Goal: Task Accomplishment & Management: Manage account settings

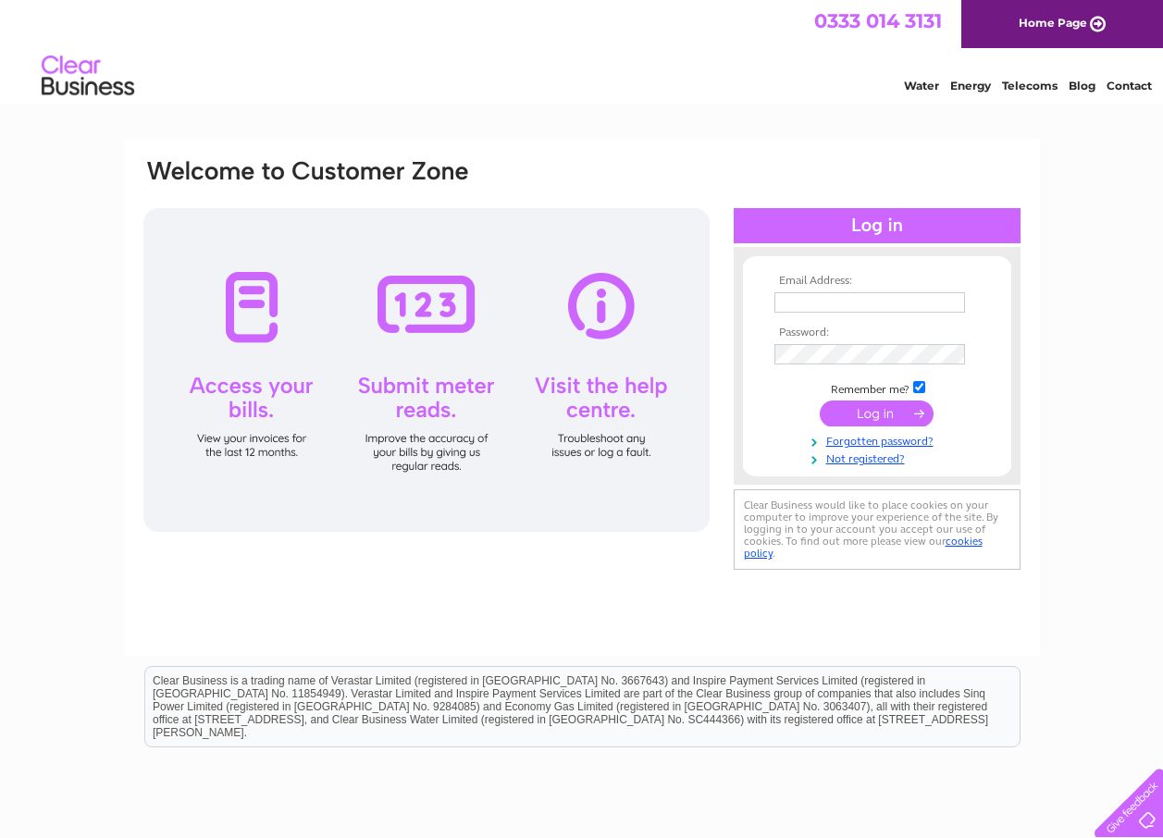
type input "jh@finianfarming.co.uk"
click at [849, 414] on input "submit" at bounding box center [877, 414] width 114 height 26
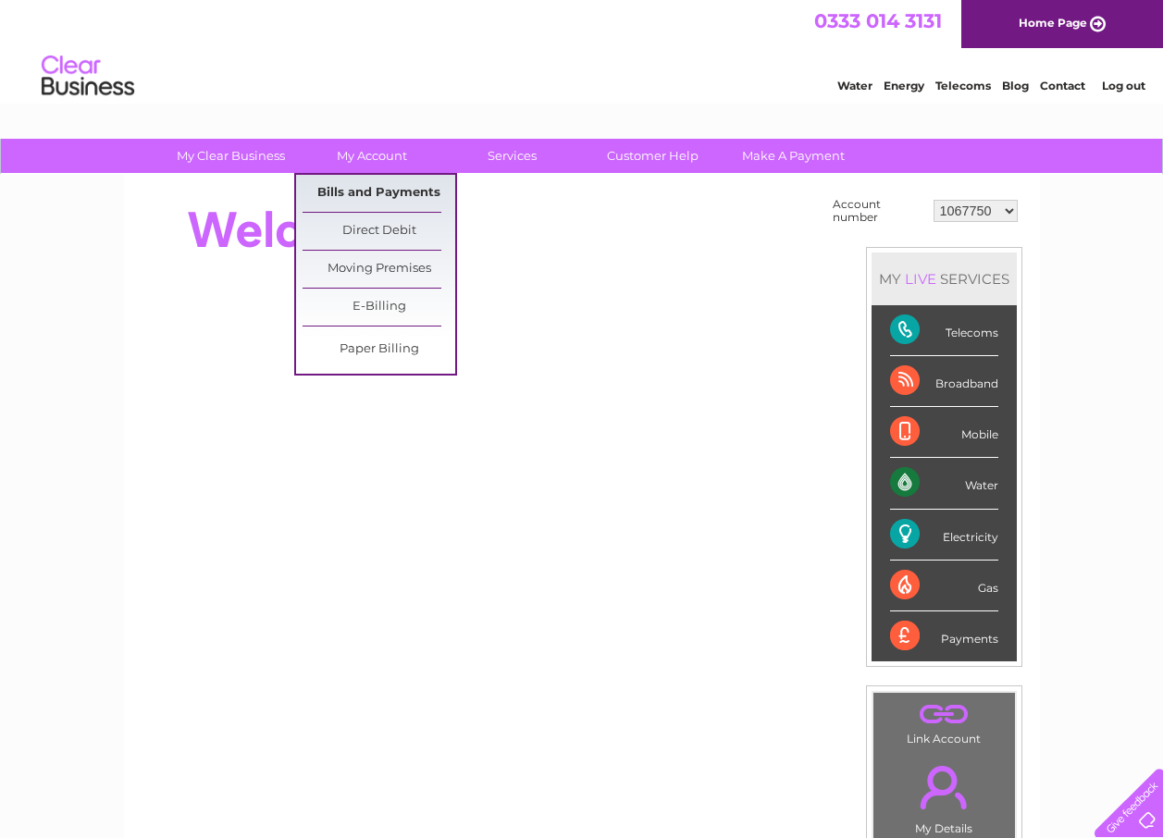
click at [390, 184] on link "Bills and Payments" at bounding box center [379, 193] width 153 height 37
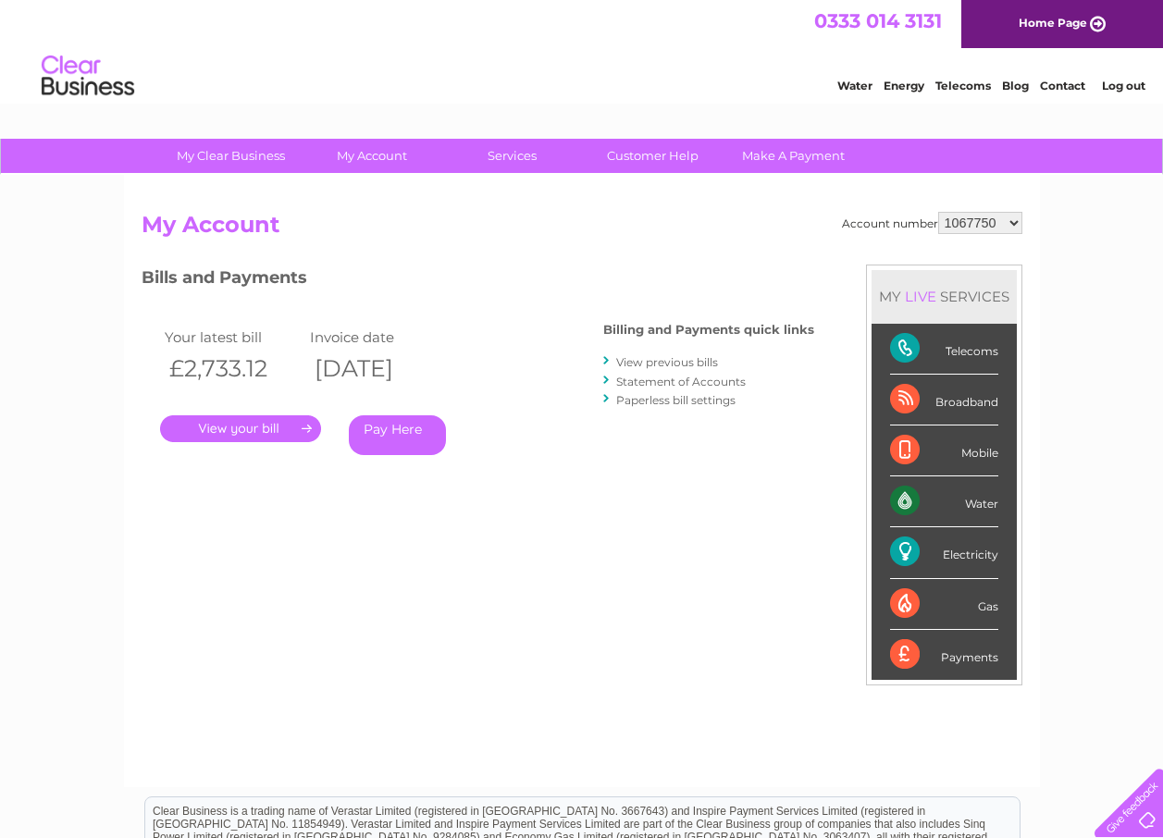
click at [242, 418] on link "." at bounding box center [240, 428] width 161 height 27
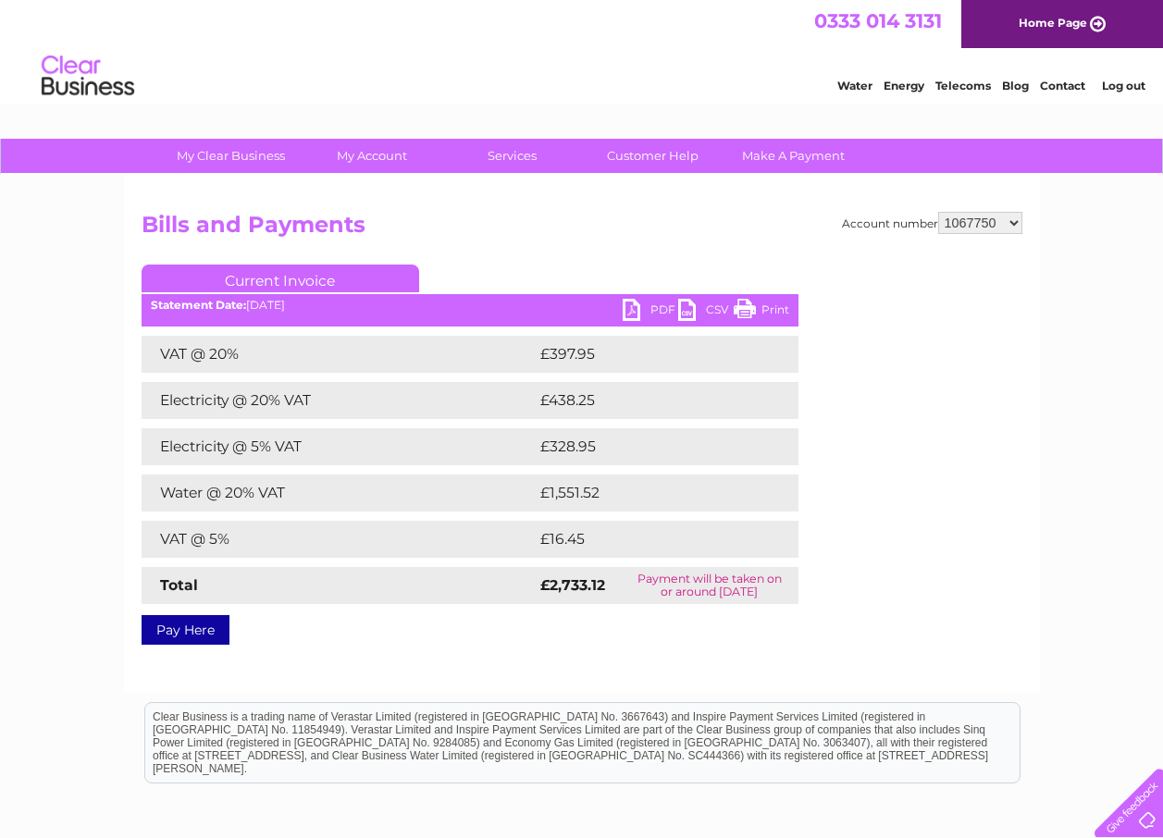
click at [636, 306] on link "PDF" at bounding box center [651, 312] width 56 height 27
